Goal: Information Seeking & Learning: Learn about a topic

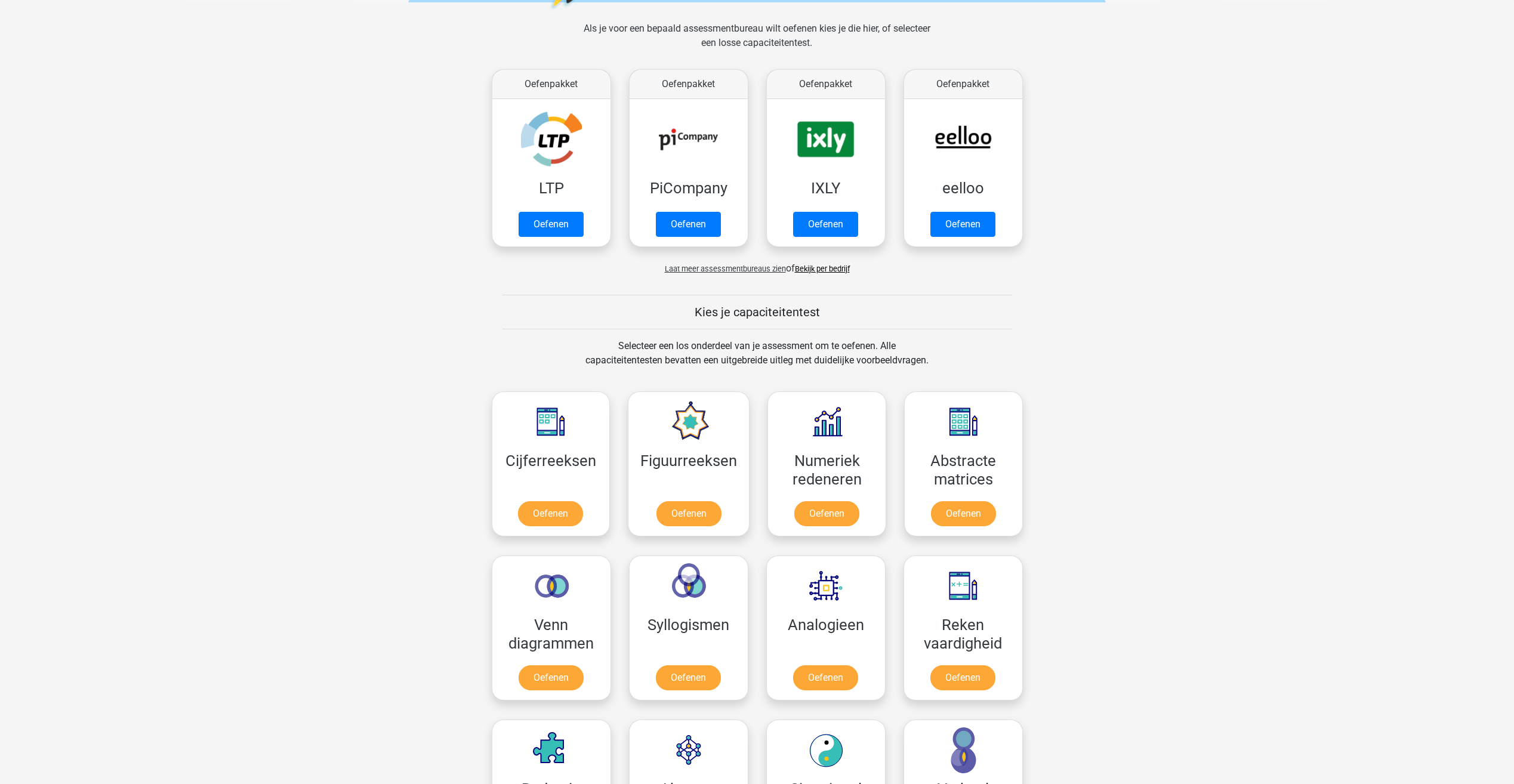
scroll to position [179, 0]
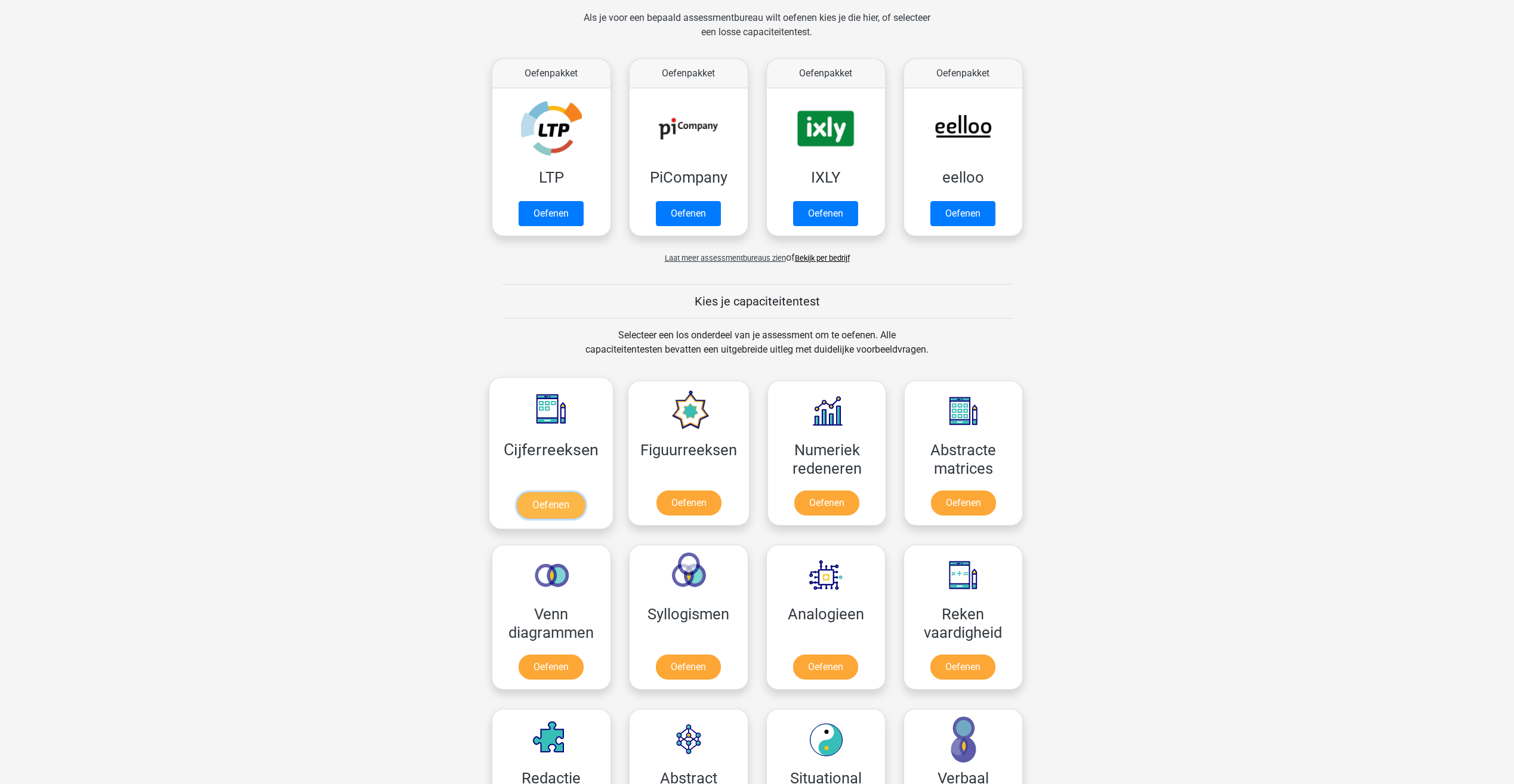
click at [582, 506] on link "Oefenen" at bounding box center [550, 505] width 68 height 27
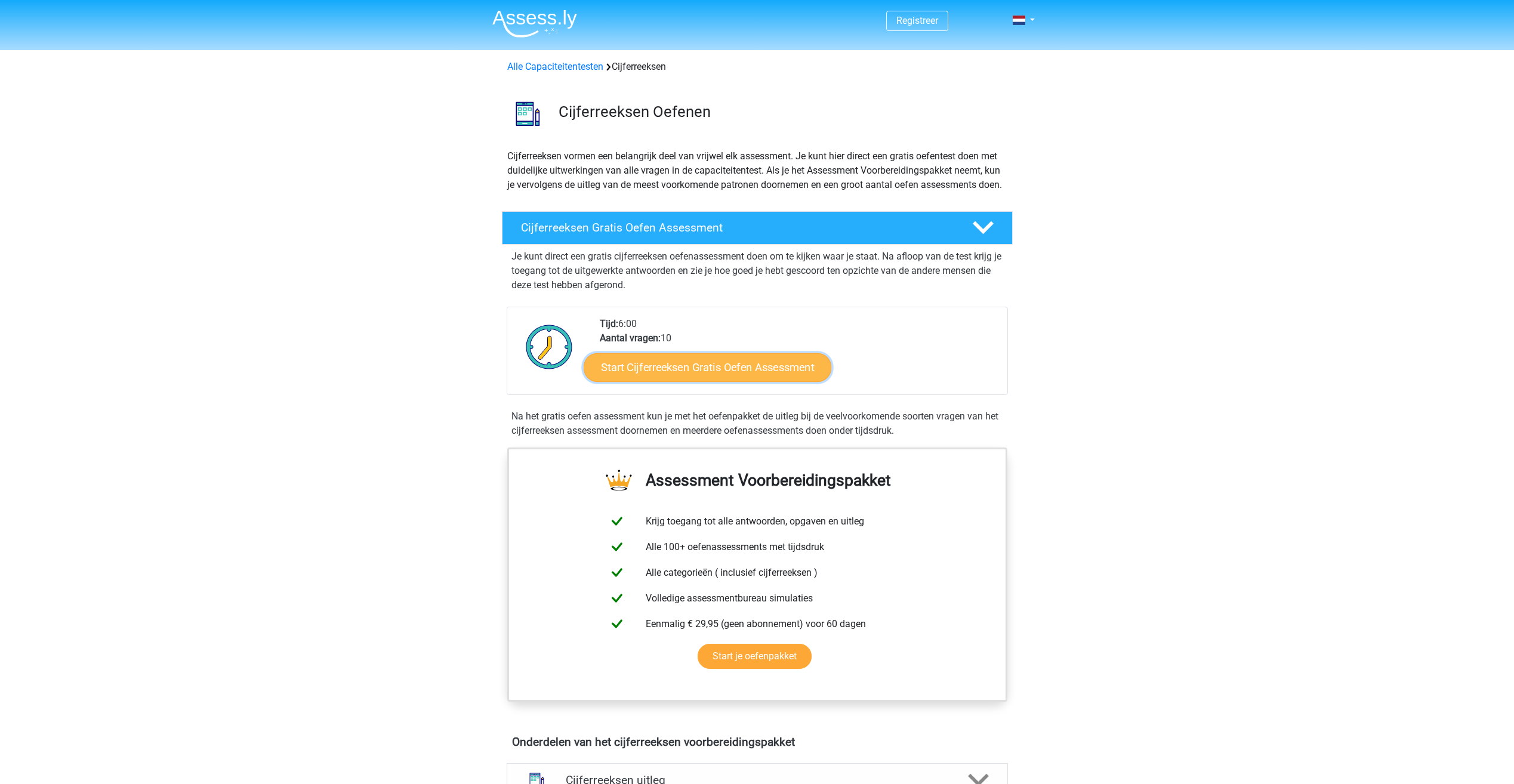
click at [701, 377] on link "Start Cijferreeksen Gratis Oefen Assessment" at bounding box center [707, 367] width 247 height 28
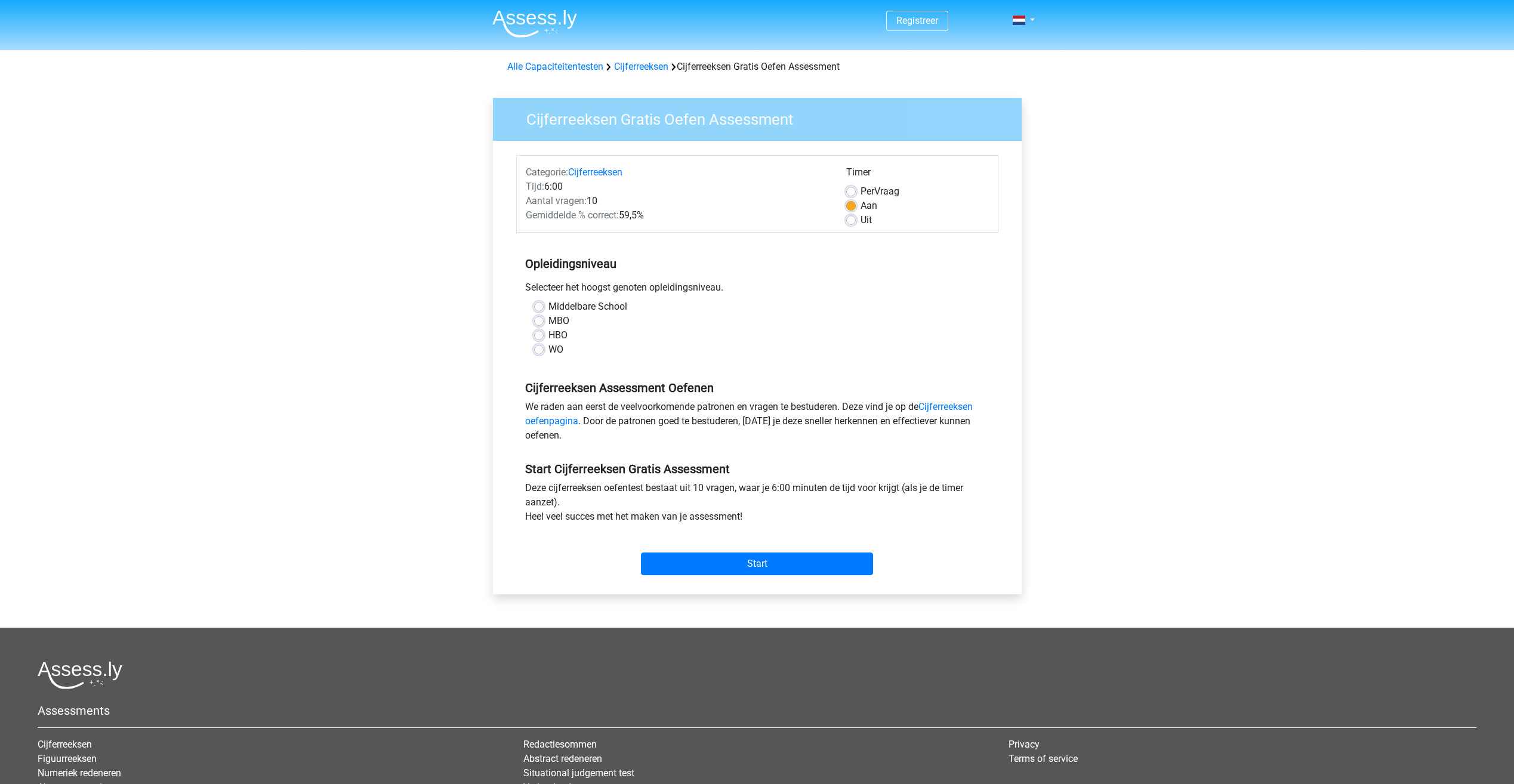
click at [549, 322] on label "MBO" at bounding box center [559, 321] width 21 height 14
click at [544, 322] on input "MBO" at bounding box center [539, 320] width 10 height 12
radio input "true"
click at [735, 565] on input "Start" at bounding box center [757, 563] width 232 height 23
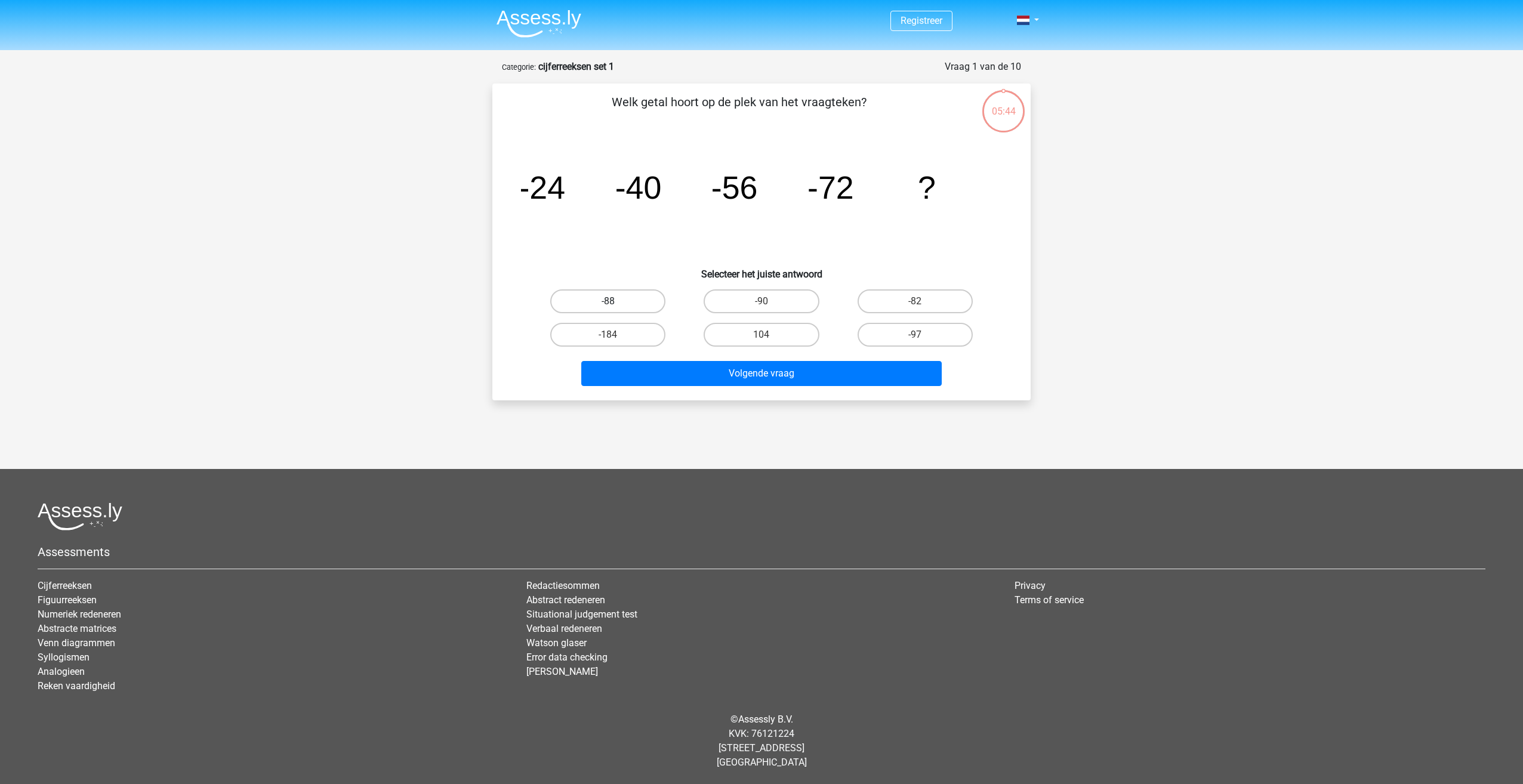
click at [644, 296] on label "-88" at bounding box center [608, 301] width 115 height 24
click at [616, 301] on input "-88" at bounding box center [612, 305] width 8 height 8
radio input "true"
click at [793, 377] on button "Volgende vraag" at bounding box center [762, 374] width 361 height 25
click at [801, 304] on label "-30" at bounding box center [762, 301] width 115 height 24
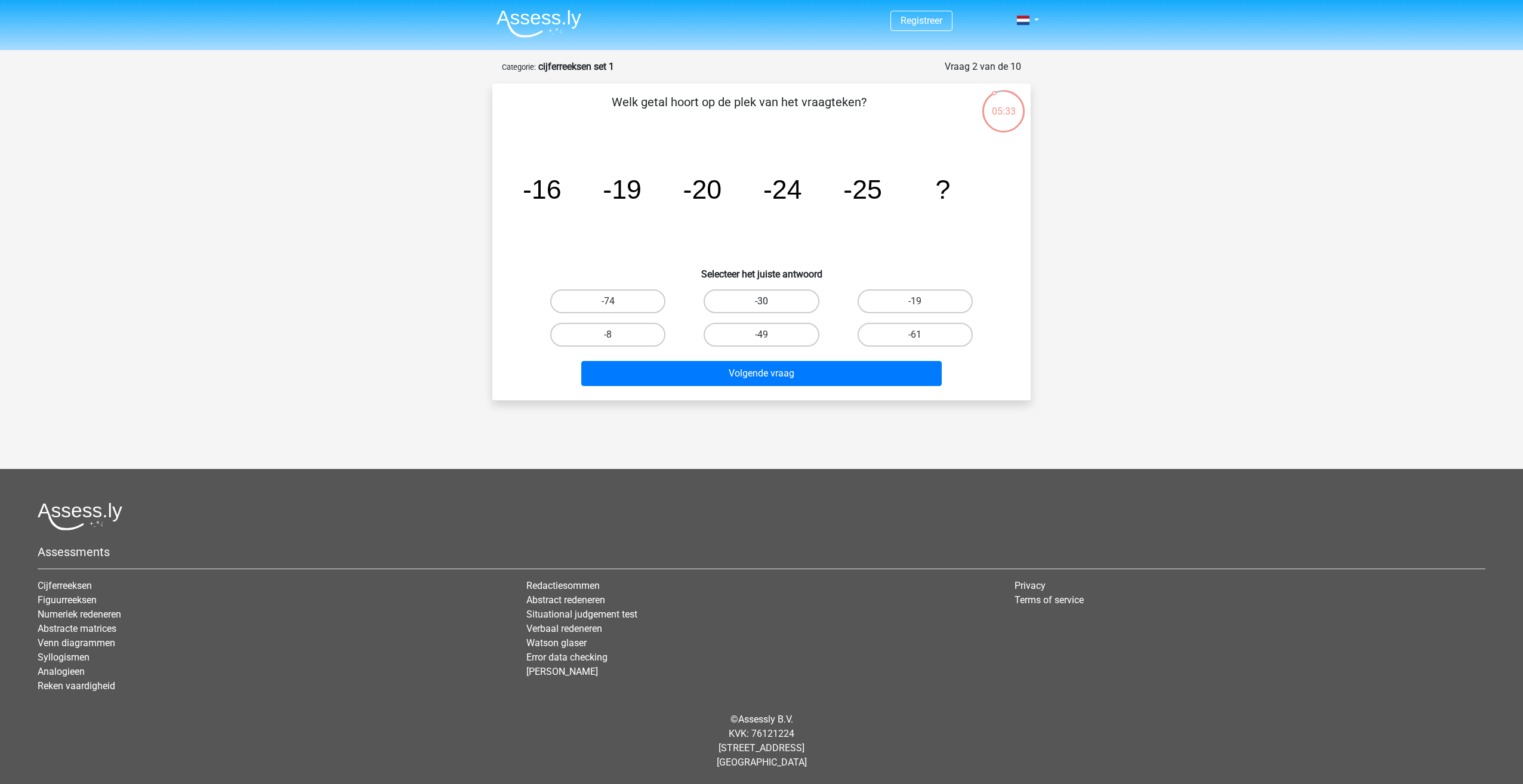
click at [769, 304] on input "-30" at bounding box center [765, 305] width 8 height 8
radio input "true"
click at [815, 370] on button "Volgende vraag" at bounding box center [762, 374] width 361 height 25
click at [937, 302] on label "-92" at bounding box center [915, 301] width 115 height 24
click at [923, 302] on input "-92" at bounding box center [919, 305] width 8 height 8
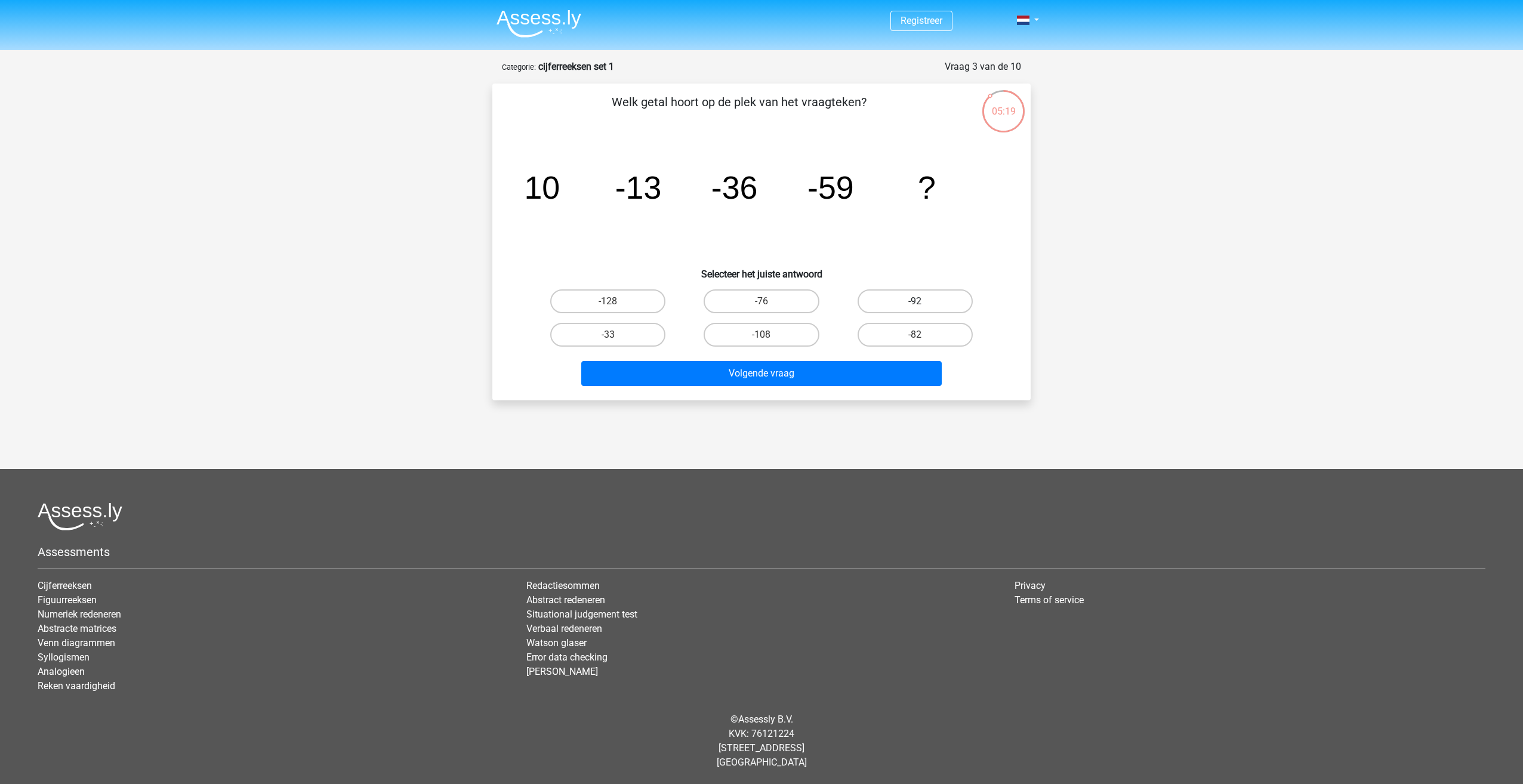
radio input "true"
click at [888, 366] on button "Volgende vraag" at bounding box center [762, 374] width 361 height 25
drag, startPoint x: 663, startPoint y: 295, endPoint x: 657, endPoint y: 316, distance: 21.8
click at [660, 298] on label "3133/28" at bounding box center [608, 301] width 115 height 24
click at [616, 301] on input "3133/28" at bounding box center [612, 305] width 8 height 8
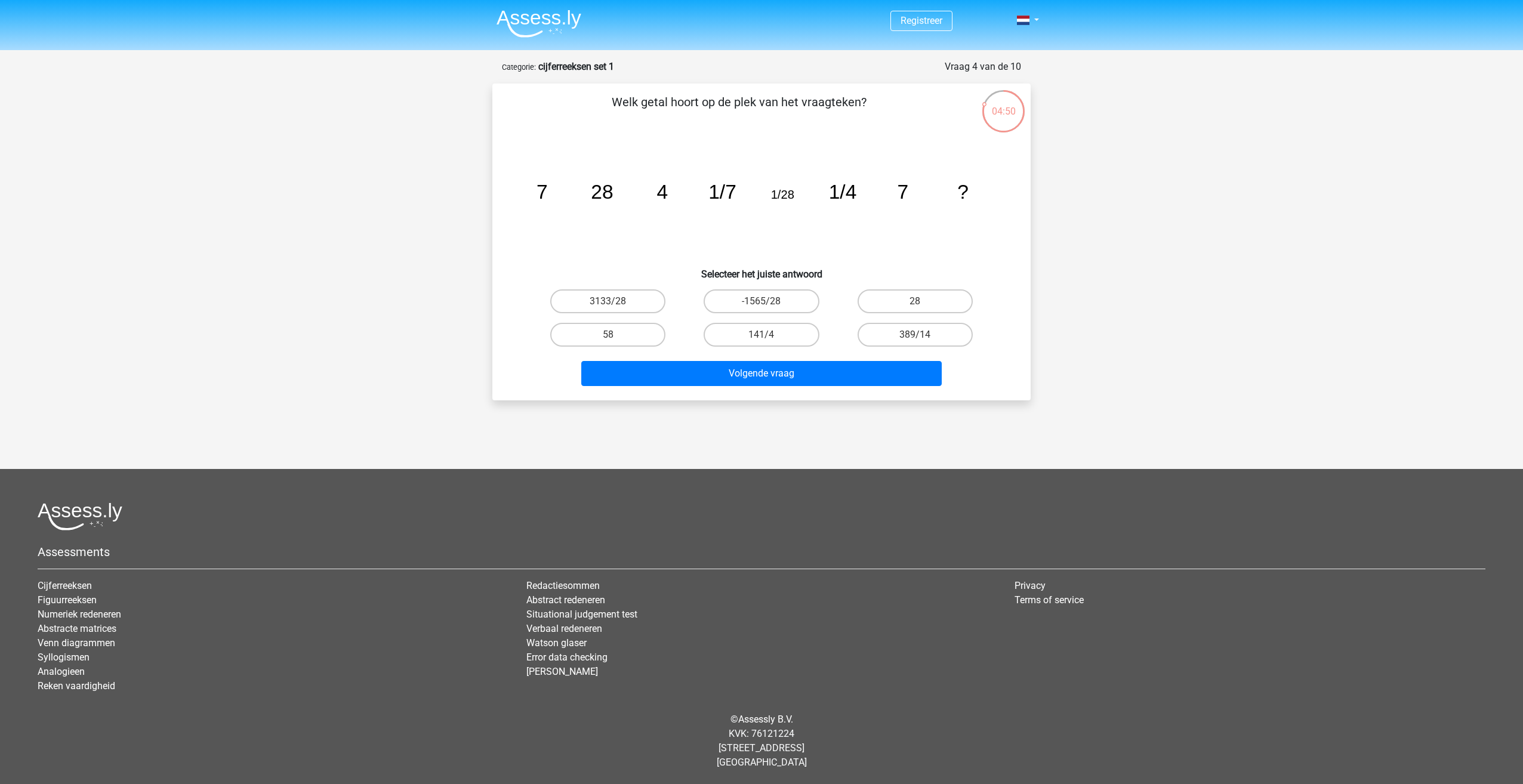
radio input "true"
click at [761, 372] on button "Volgende vraag" at bounding box center [762, 374] width 361 height 25
click at [781, 338] on label "-31" at bounding box center [762, 335] width 115 height 24
click at [769, 338] on input "-31" at bounding box center [765, 339] width 8 height 8
radio input "true"
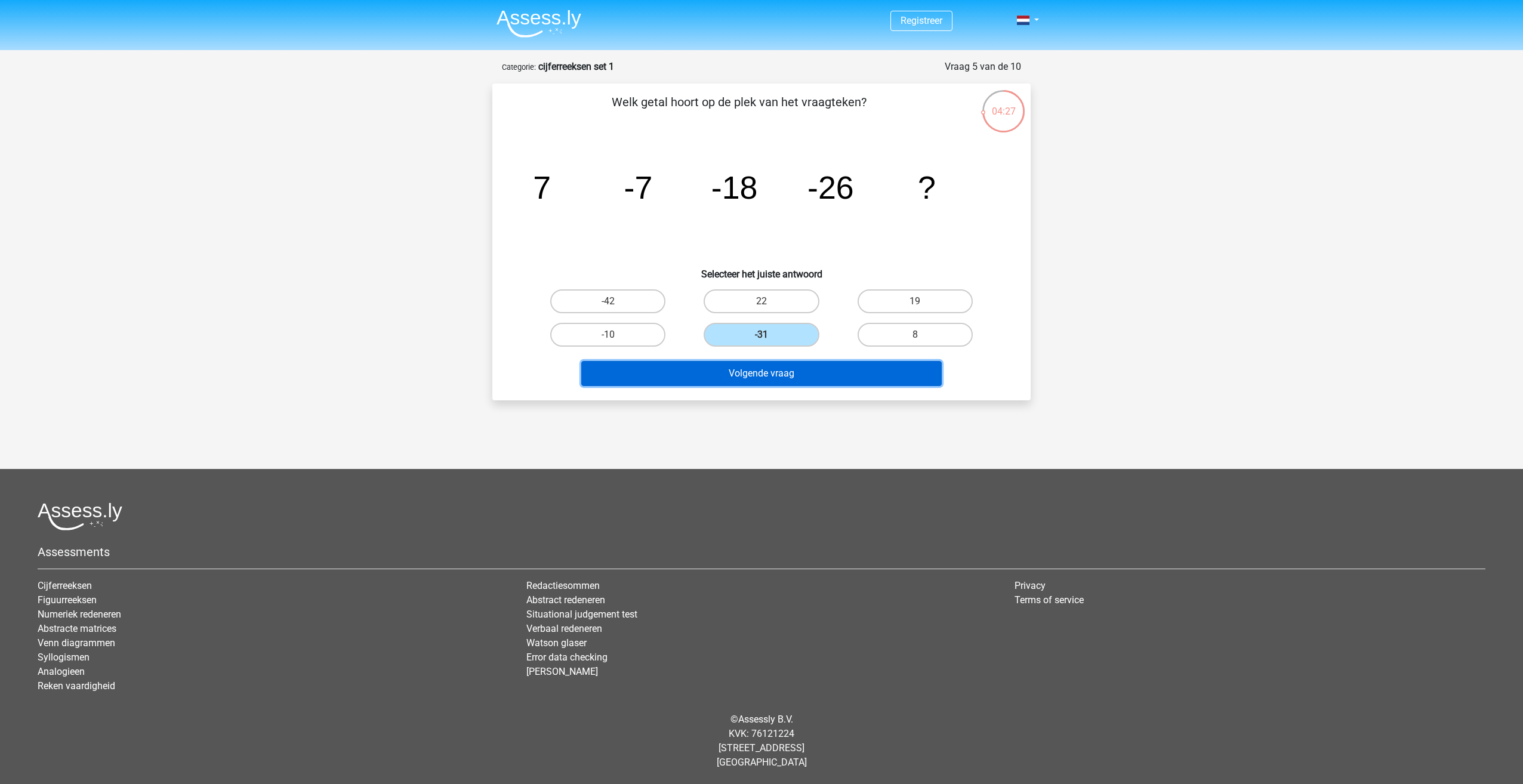
click at [800, 377] on button "Volgende vraag" at bounding box center [762, 374] width 361 height 25
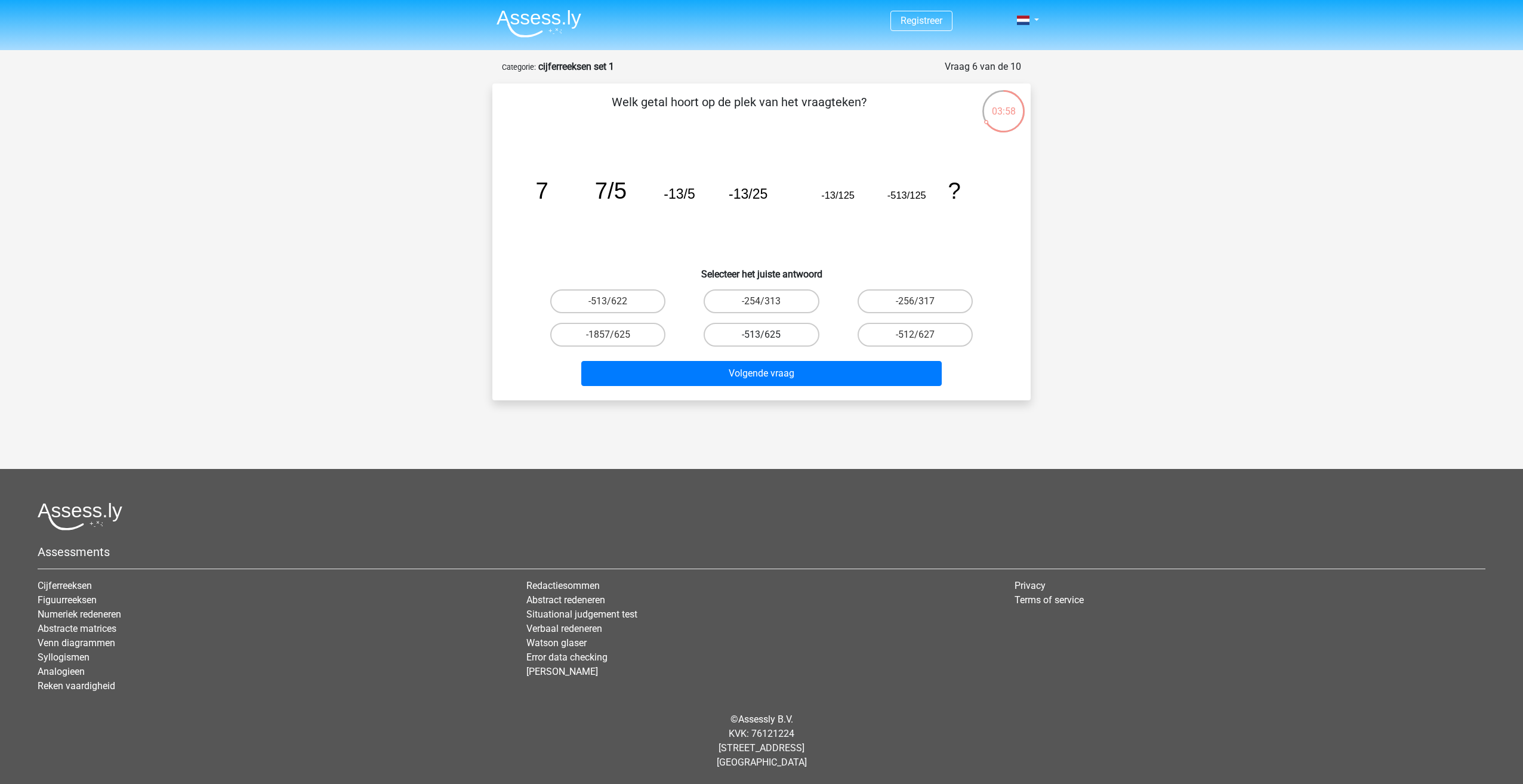
click at [777, 334] on label "-513/625" at bounding box center [762, 335] width 115 height 24
click at [769, 335] on input "-513/625" at bounding box center [765, 339] width 8 height 8
radio input "true"
click at [804, 374] on button "Volgende vraag" at bounding box center [762, 374] width 361 height 25
click at [805, 289] on label "-11/4" at bounding box center [762, 301] width 115 height 24
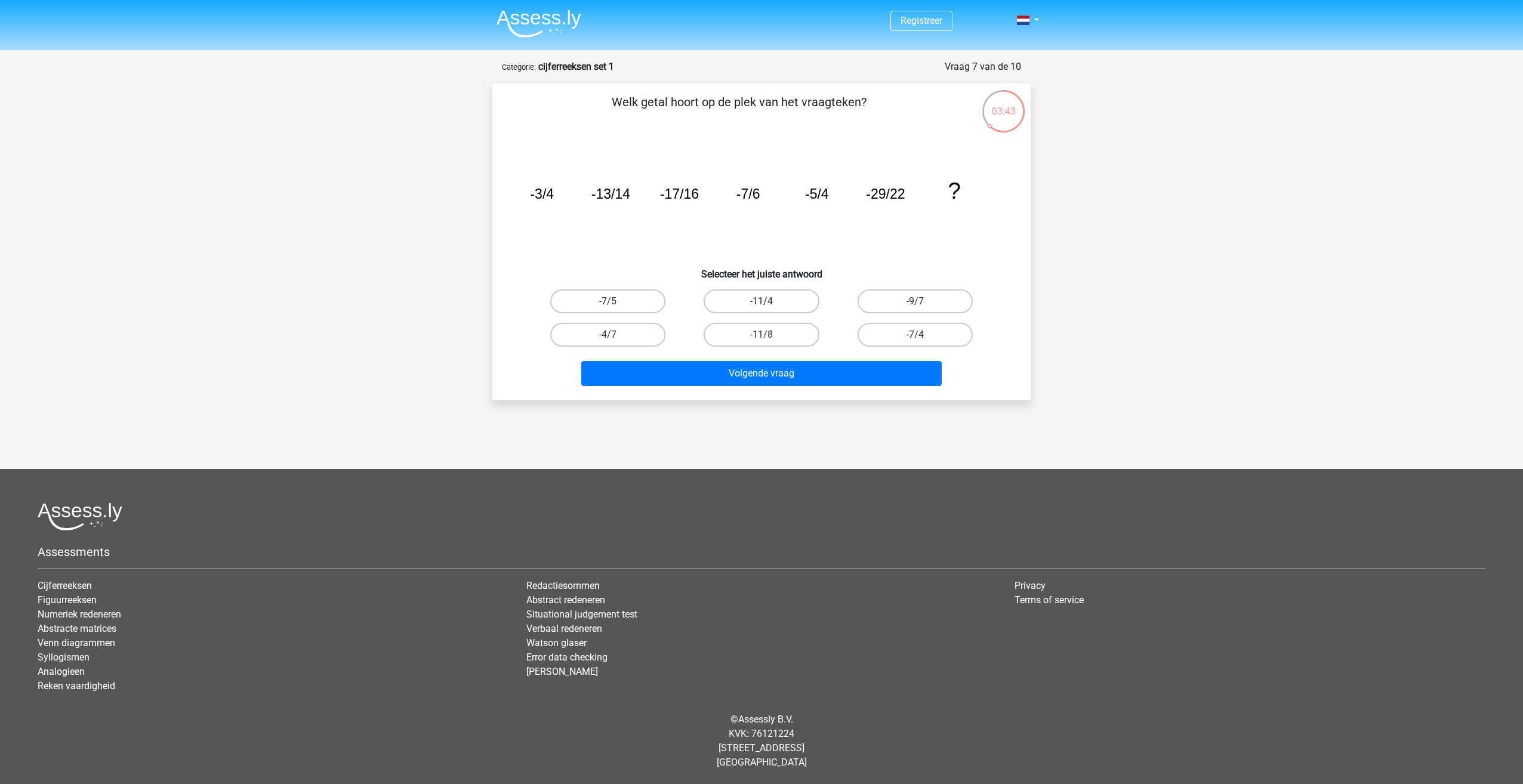
click at [769, 301] on input "-11/4" at bounding box center [765, 305] width 8 height 8
radio input "true"
click at [808, 366] on button "Volgende vraag" at bounding box center [762, 374] width 361 height 25
click at [781, 310] on label "78" at bounding box center [762, 301] width 115 height 24
click at [769, 309] on input "78" at bounding box center [765, 305] width 8 height 8
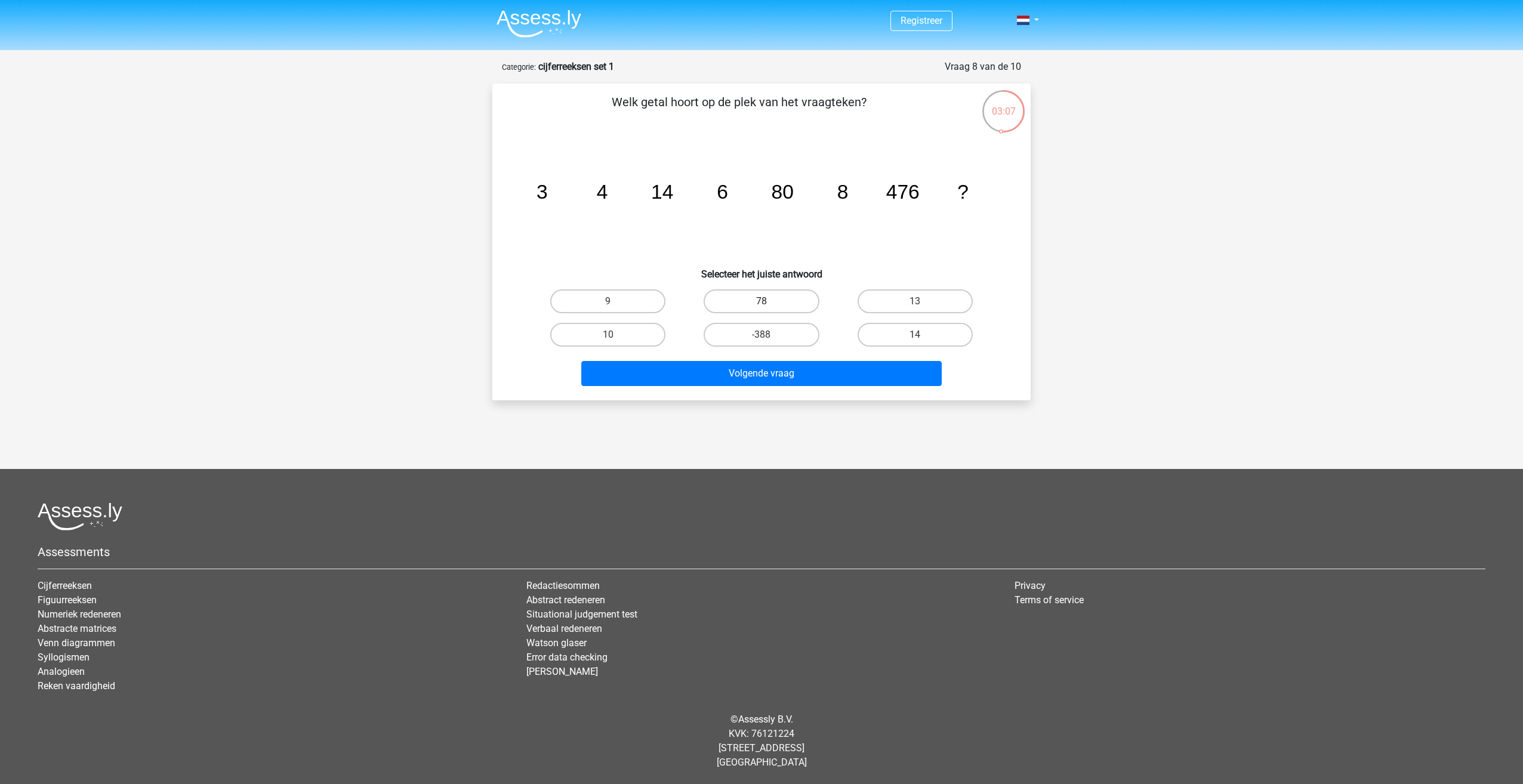
radio input "true"
click at [799, 374] on button "Volgende vraag" at bounding box center [762, 374] width 361 height 25
click at [739, 309] on label "485" at bounding box center [762, 301] width 115 height 24
click at [762, 309] on input "485" at bounding box center [765, 305] width 8 height 8
radio input "true"
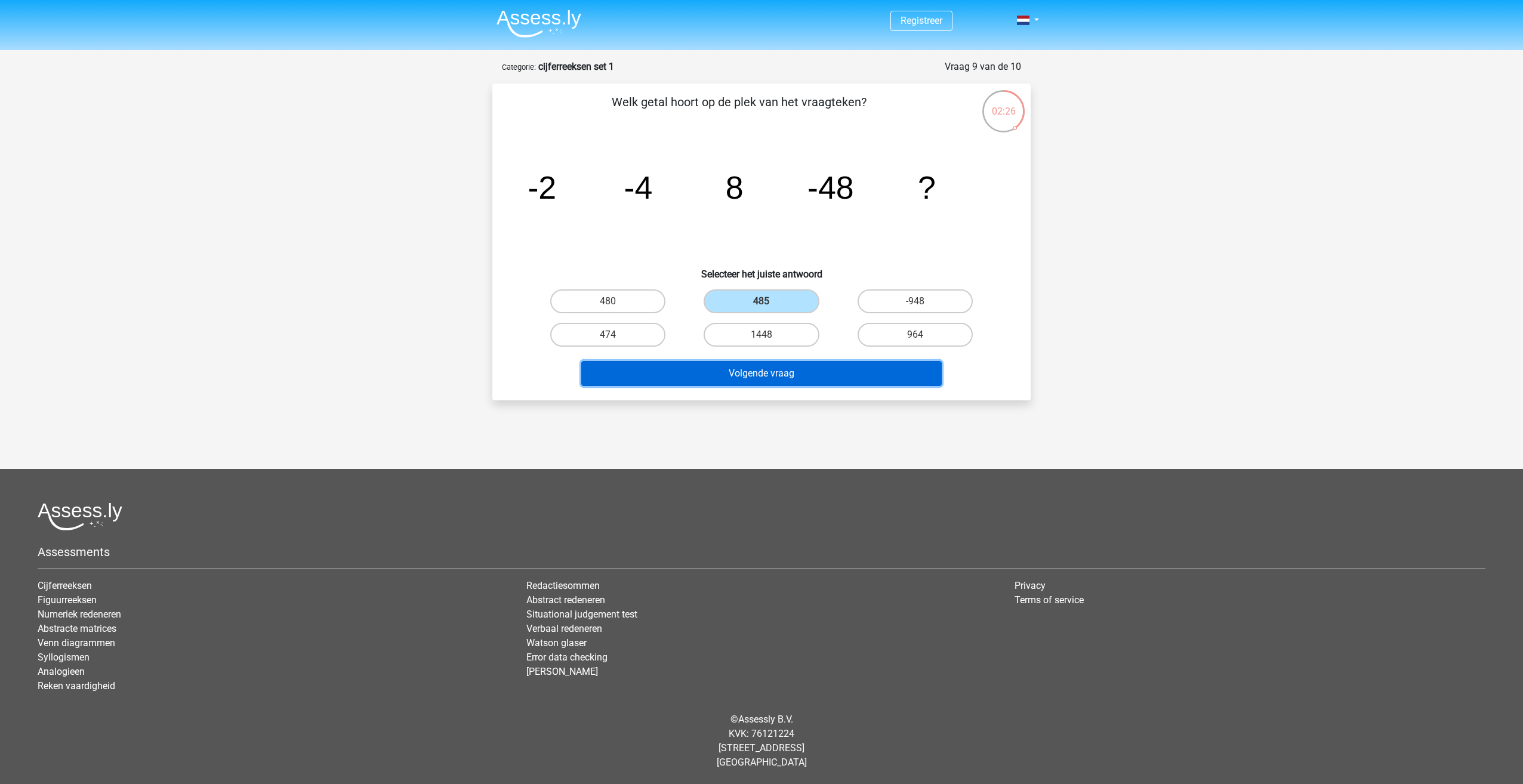
click at [778, 381] on button "Volgende vraag" at bounding box center [762, 374] width 361 height 25
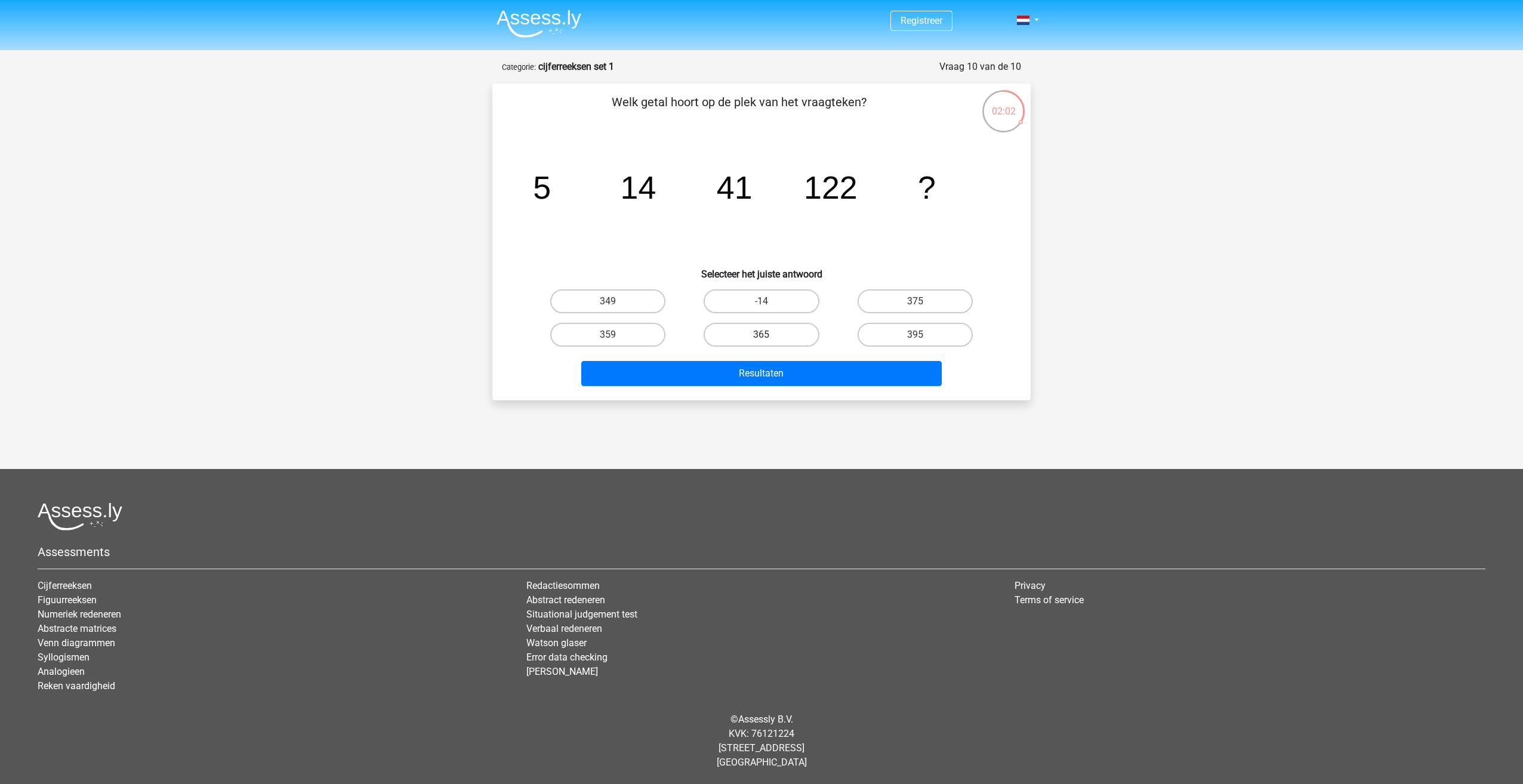
click at [785, 337] on label "365" at bounding box center [762, 335] width 115 height 24
click at [769, 337] on input "365" at bounding box center [765, 339] width 8 height 8
radio input "true"
click at [831, 383] on button "Resultaten" at bounding box center [762, 374] width 361 height 25
